Goal: Download file/media

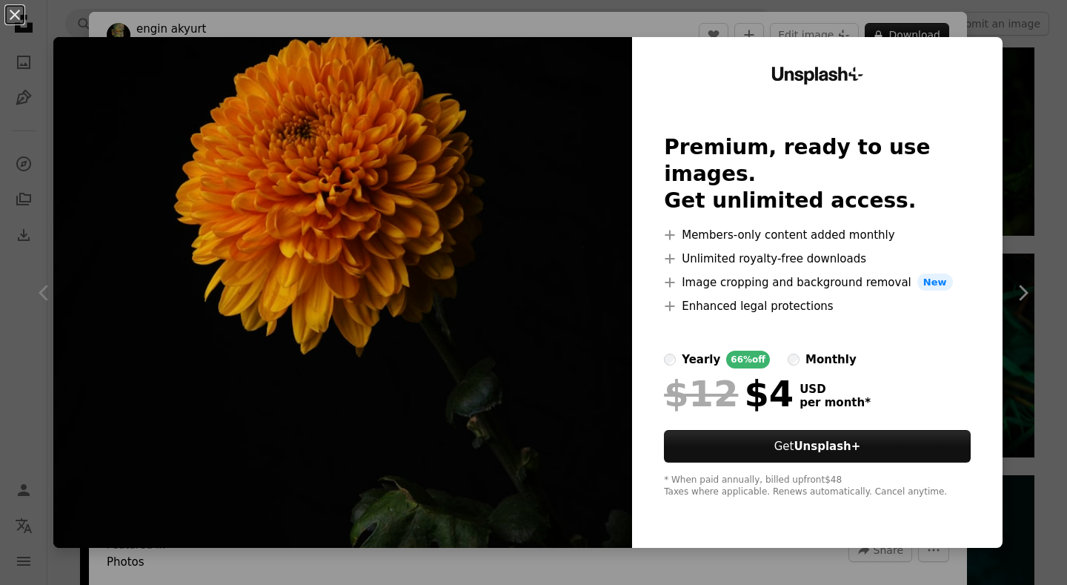
scroll to position [1111, 0]
click at [900, 33] on div "An X shape Unsplash+ Premium, ready to use images. Get unlimited access. A plus…" at bounding box center [533, 292] width 1067 height 585
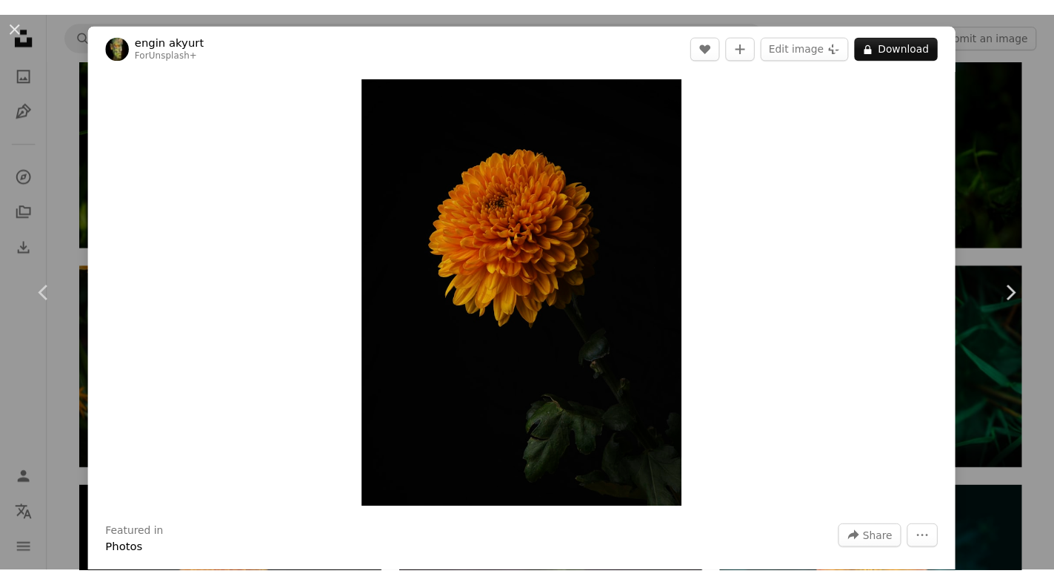
scroll to position [1111, 0]
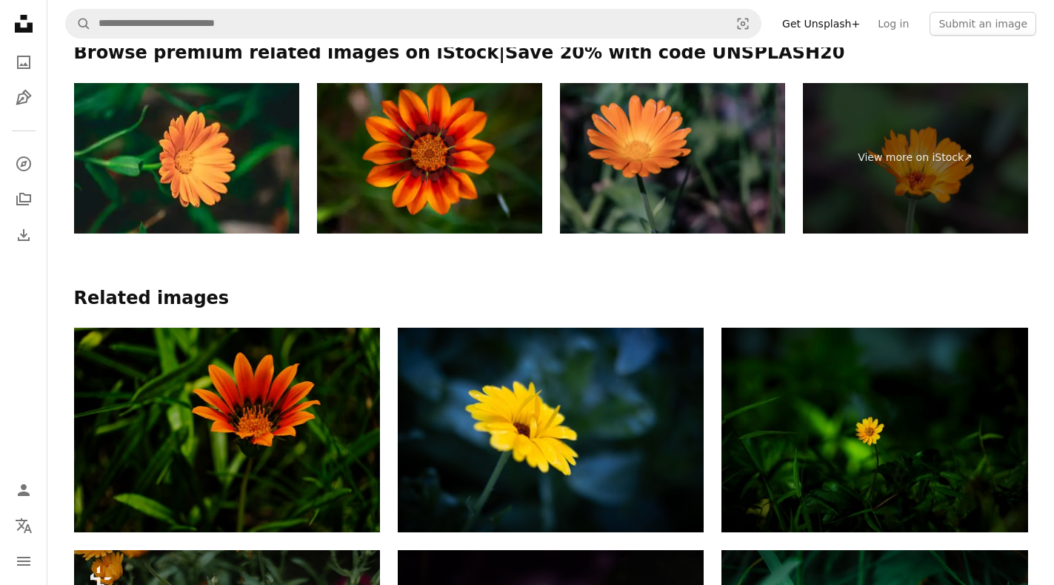
scroll to position [74, 0]
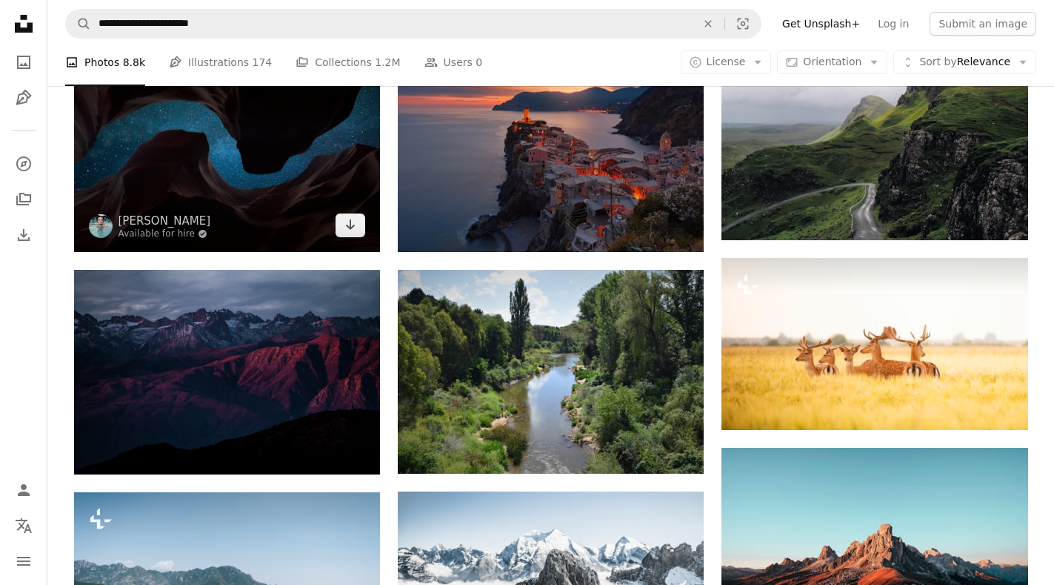
scroll to position [840, 0]
